Goal: Information Seeking & Learning: Learn about a topic

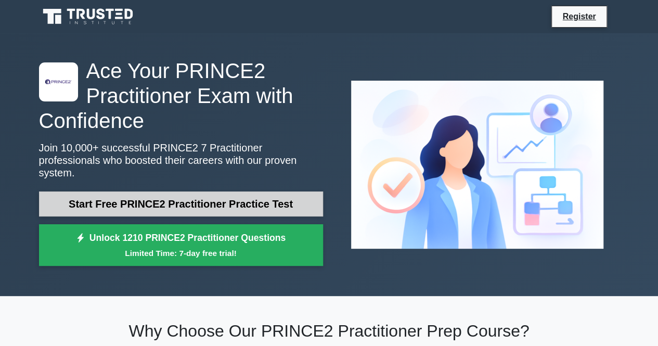
click at [253, 191] on link "Start Free PRINCE2 Practitioner Practice Test" at bounding box center [181, 203] width 284 height 25
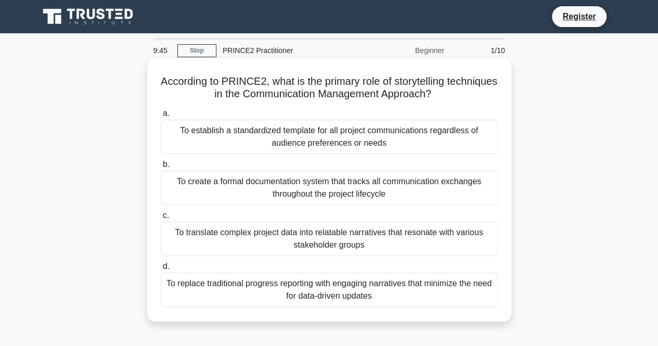
click at [329, 248] on div "To translate complex project data into relatable narratives that resonate with …" at bounding box center [329, 238] width 337 height 34
click at [161, 219] on input "c. To translate complex project data into relatable narratives that resonate wi…" at bounding box center [161, 215] width 0 height 7
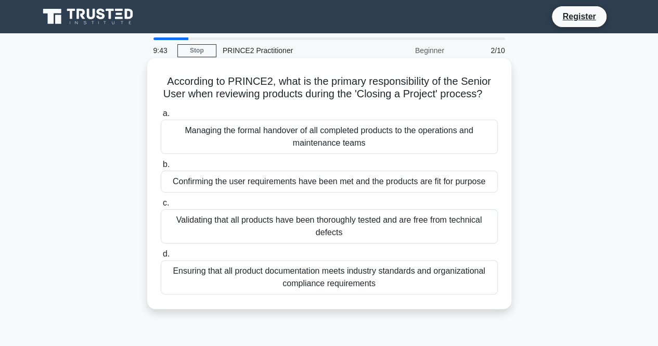
click at [322, 243] on div "Validating that all products have been thoroughly tested and are free from tech…" at bounding box center [329, 226] width 337 height 34
click at [161, 206] on input "c. Validating that all products have been thoroughly tested and are free from t…" at bounding box center [161, 203] width 0 height 7
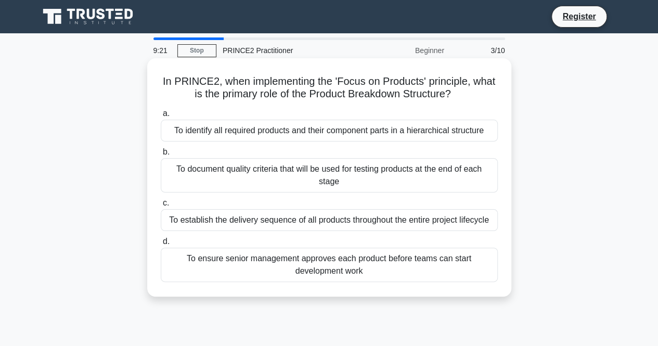
click at [427, 221] on div "To establish the delivery sequence of all products throughout the entire projec…" at bounding box center [329, 220] width 337 height 22
click at [161, 206] on input "c. To establish the delivery sequence of all products throughout the entire pro…" at bounding box center [161, 203] width 0 height 7
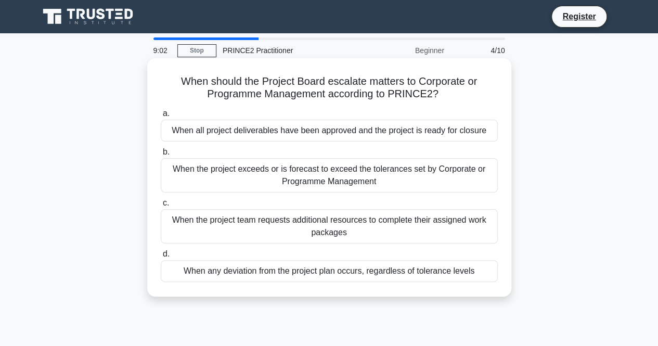
click at [343, 175] on div "When the project exceeds or is forecast to exceed the tolerances set by Corpora…" at bounding box center [329, 175] width 337 height 34
click at [161, 155] on input "b. When the project exceeds or is forecast to exceed the tolerances set by Corp…" at bounding box center [161, 152] width 0 height 7
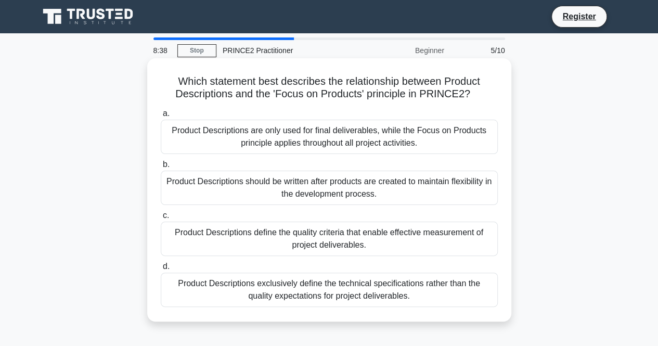
click at [366, 237] on div "Product Descriptions define the quality criteria that enable effective measurem…" at bounding box center [329, 238] width 337 height 34
click at [161, 219] on input "c. Product Descriptions define the quality criteria that enable effective measu…" at bounding box center [161, 215] width 0 height 7
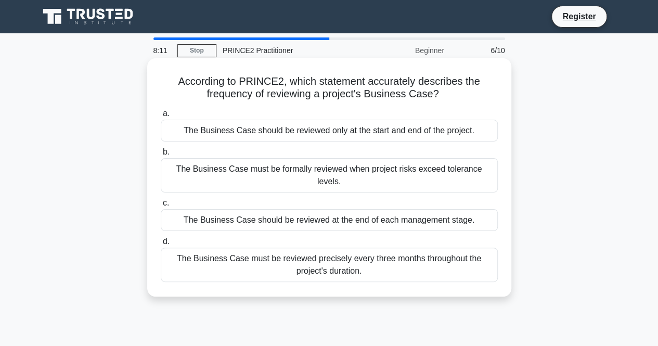
click at [274, 209] on div "The Business Case should be reviewed at the end of each management stage." at bounding box center [329, 220] width 337 height 22
click at [161, 206] on input "c. The Business Case should be reviewed at the end of each management stage." at bounding box center [161, 203] width 0 height 7
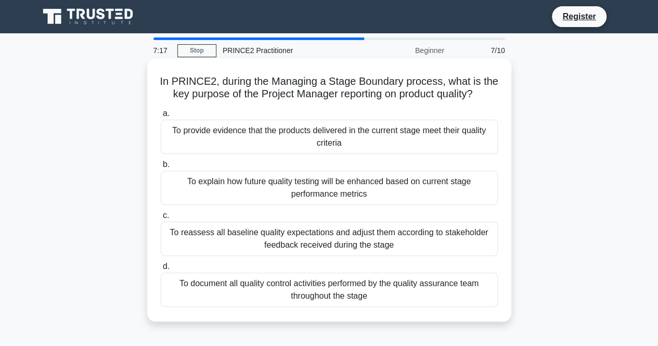
click at [307, 150] on div "To provide evidence that the products delivered in the current stage meet their…" at bounding box center [329, 137] width 337 height 34
click at [161, 117] on input "a. To provide evidence that the products delivered in the current stage meet th…" at bounding box center [161, 113] width 0 height 7
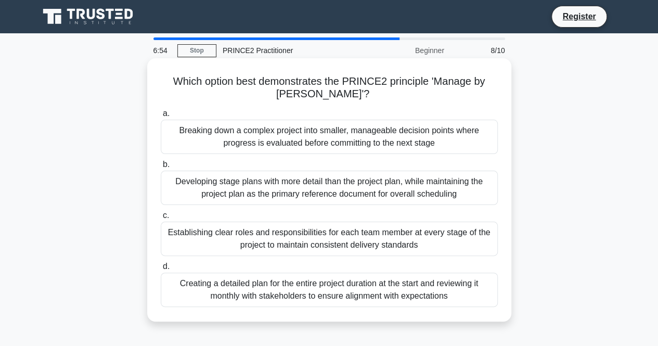
click at [306, 147] on div "Breaking down a complex project into smaller, manageable decision points where …" at bounding box center [329, 137] width 337 height 34
click at [161, 117] on input "a. Breaking down a complex project into smaller, manageable decision points whe…" at bounding box center [161, 113] width 0 height 7
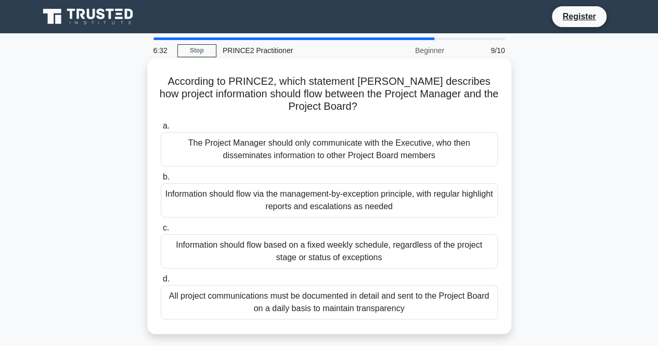
click at [308, 195] on div "Information should flow via the management-by-exception principle, with regular…" at bounding box center [329, 200] width 337 height 34
click at [161, 180] on input "b. Information should flow via the management-by-exception principle, with regu…" at bounding box center [161, 177] width 0 height 7
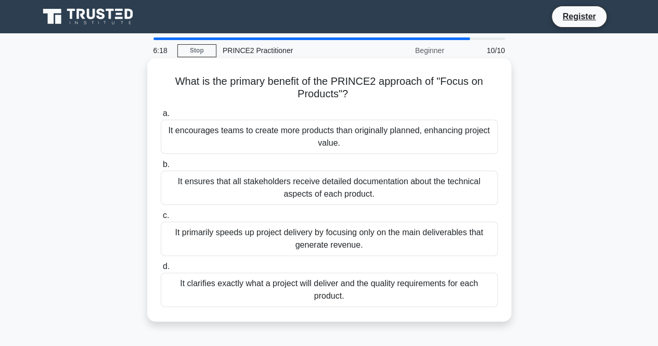
click at [338, 290] on div "It clarifies exactly what a project will deliver and the quality requirements f…" at bounding box center [329, 289] width 337 height 34
click at [161, 270] on input "d. It clarifies exactly what a project will deliver and the quality requirement…" at bounding box center [161, 266] width 0 height 7
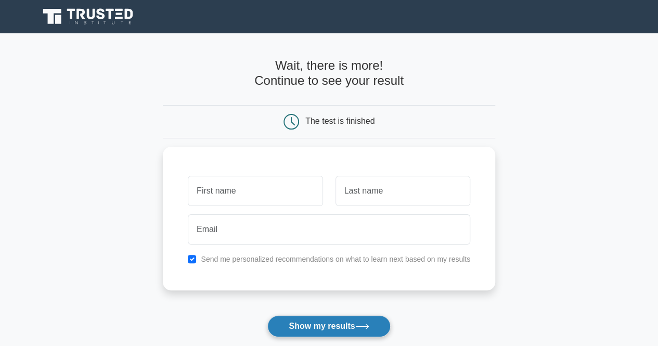
click at [307, 328] on button "Show my results" at bounding box center [328, 326] width 123 height 22
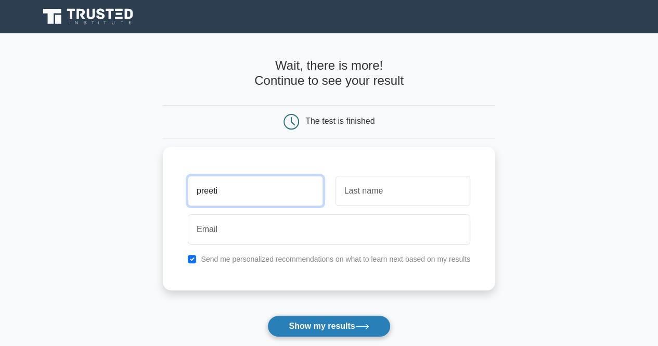
type input "preeti"
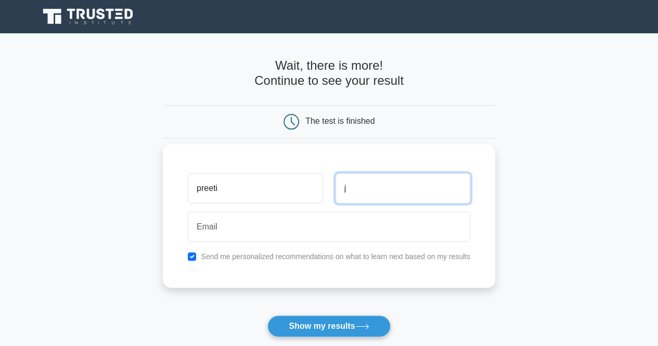
type input "j"
click at [191, 255] on input "checkbox" at bounding box center [192, 256] width 8 height 8
checkbox input "false"
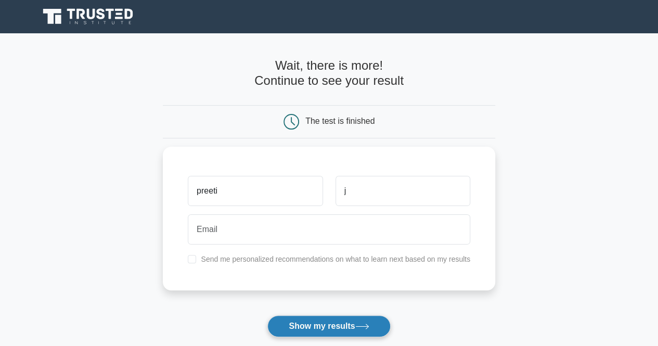
click at [297, 320] on button "Show my results" at bounding box center [328, 326] width 123 height 22
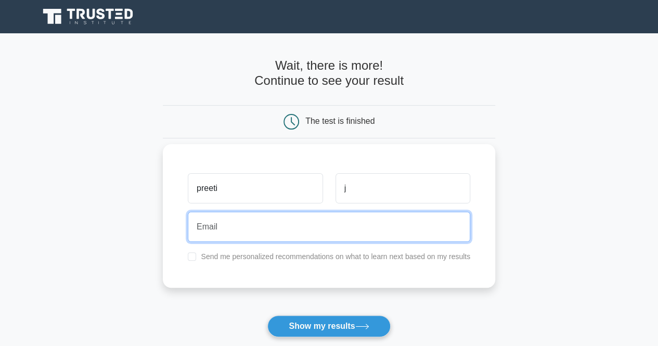
click at [223, 226] on input "email" at bounding box center [329, 227] width 282 height 30
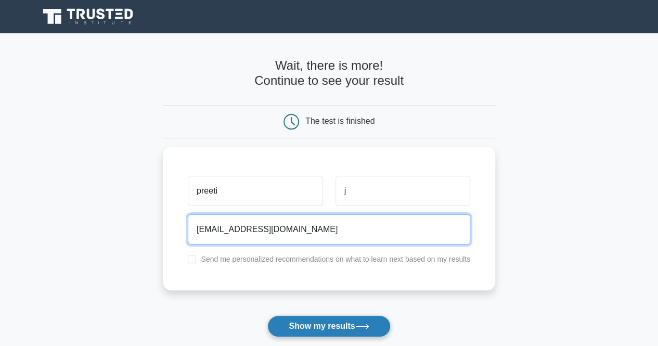
type input "[EMAIL_ADDRESS][DOMAIN_NAME]"
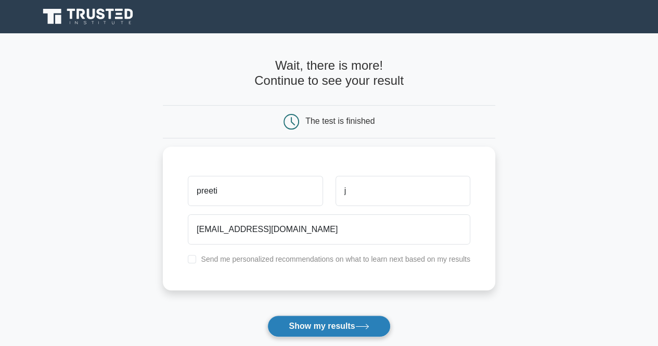
click at [344, 327] on button "Show my results" at bounding box center [328, 326] width 123 height 22
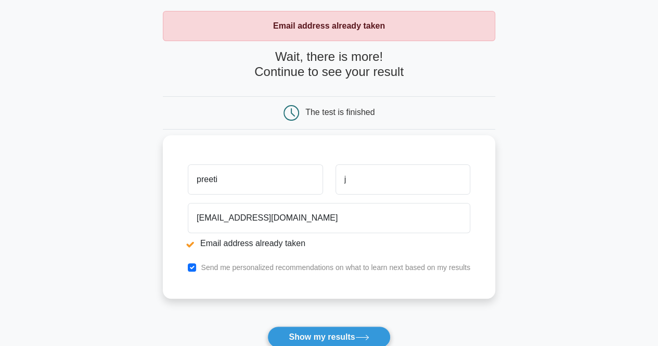
scroll to position [104, 0]
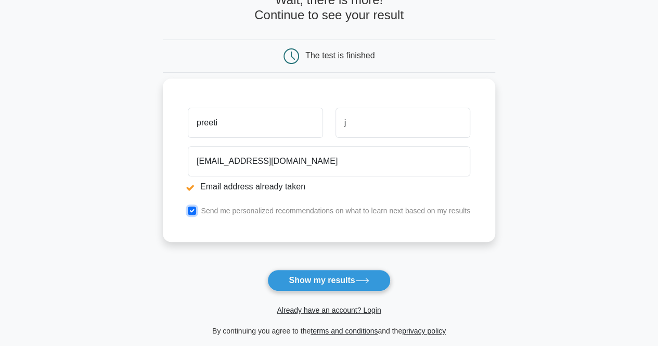
click at [191, 208] on input "checkbox" at bounding box center [192, 210] width 8 height 8
checkbox input "false"
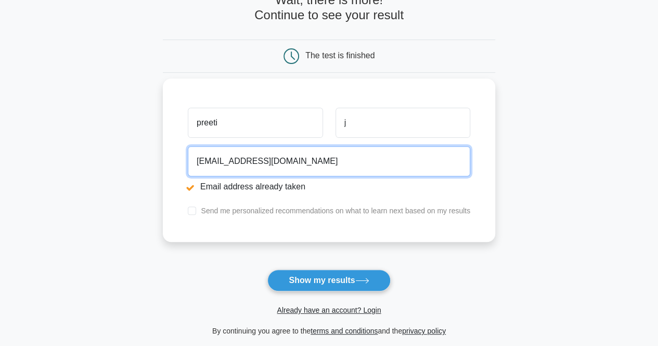
click at [216, 159] on input "abcd@gmail.com" at bounding box center [329, 161] width 282 height 30
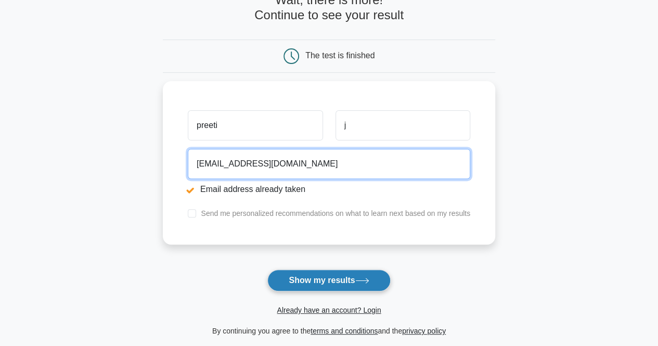
type input "[EMAIL_ADDRESS][DOMAIN_NAME]"
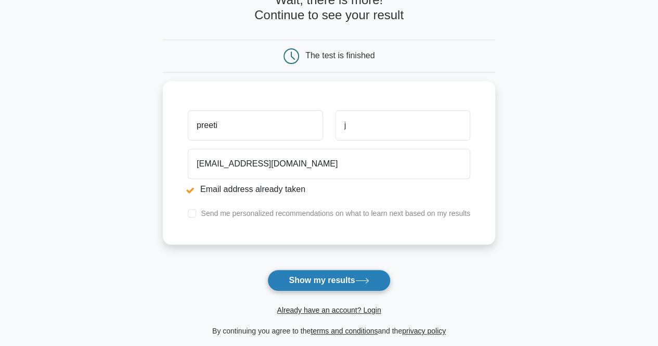
click at [335, 273] on button "Show my results" at bounding box center [328, 280] width 123 height 22
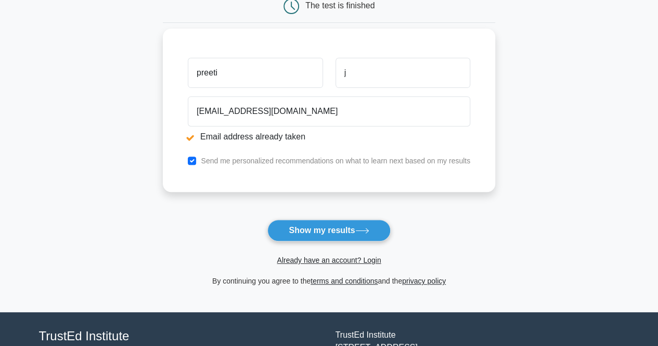
scroll to position [156, 0]
